Goal: Information Seeking & Learning: Learn about a topic

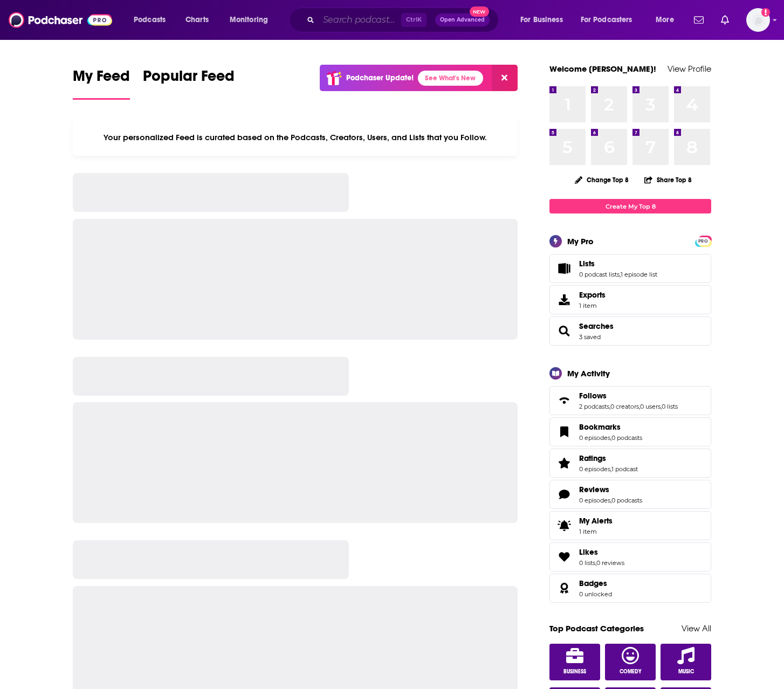
click at [348, 18] on input "Search podcasts, credits, & more..." at bounding box center [360, 19] width 82 height 17
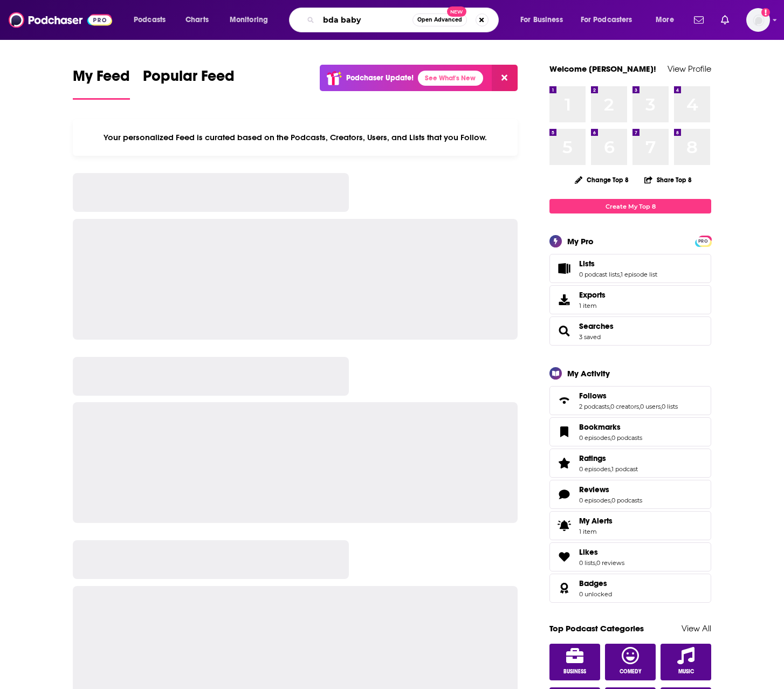
type input "bda baby"
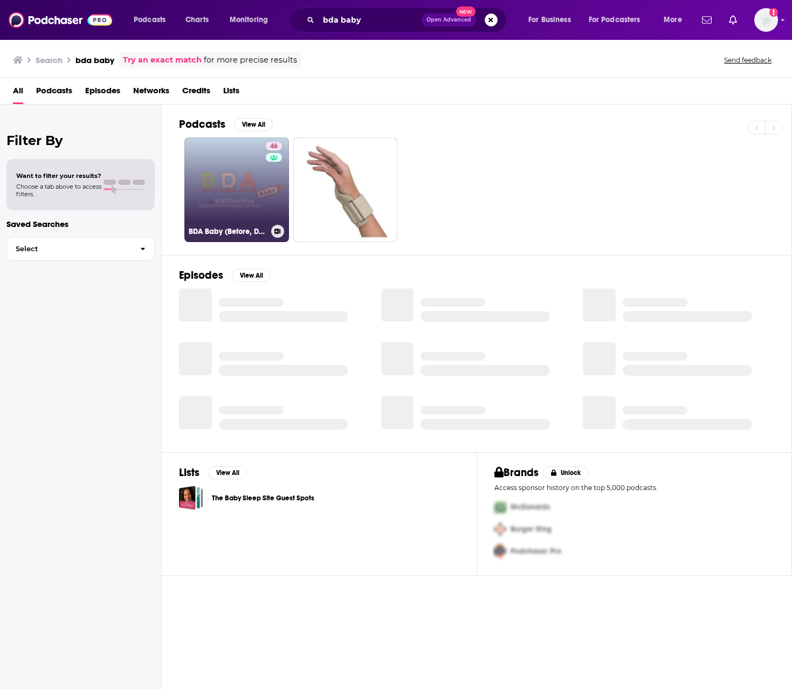
click at [245, 182] on link "46 BDA Baby (Before, During and After Baby)" at bounding box center [236, 189] width 105 height 105
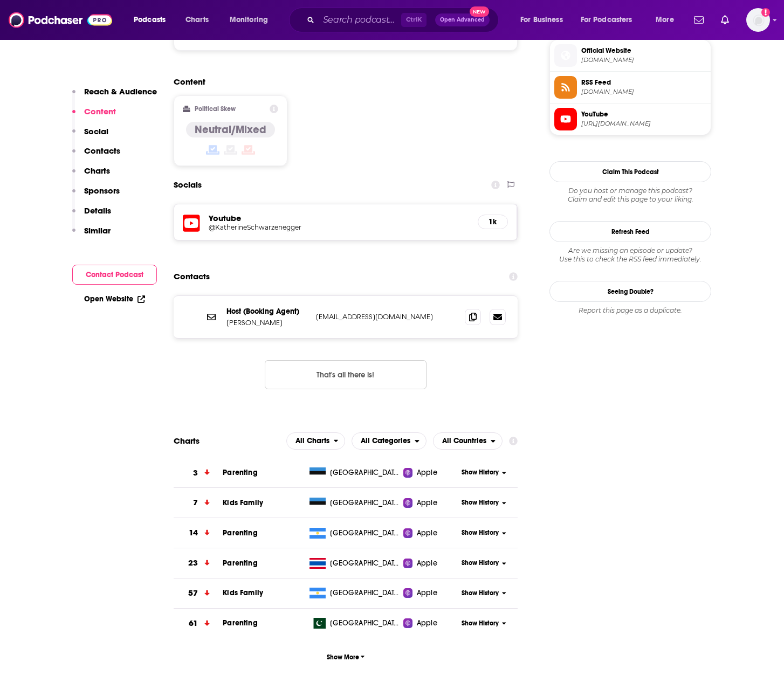
scroll to position [809, 0]
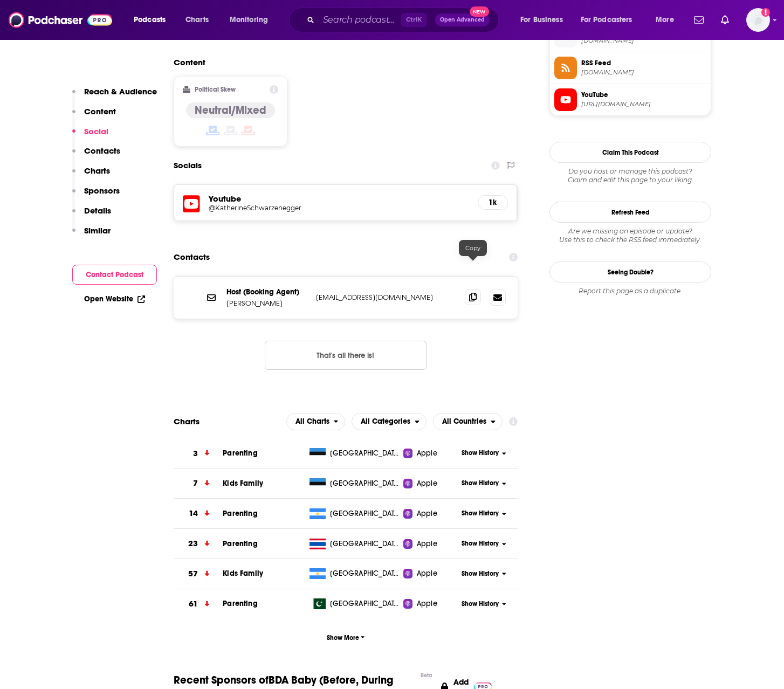
click at [469, 293] on icon at bounding box center [473, 297] width 8 height 9
